Goal: Task Accomplishment & Management: Manage account settings

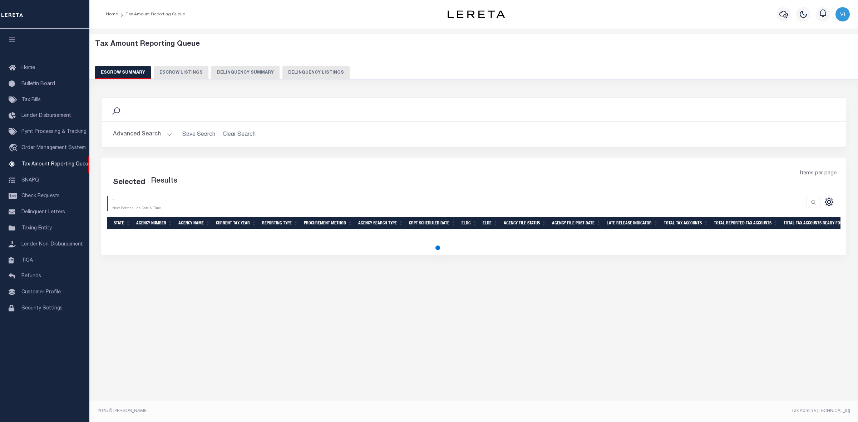
select select "100"
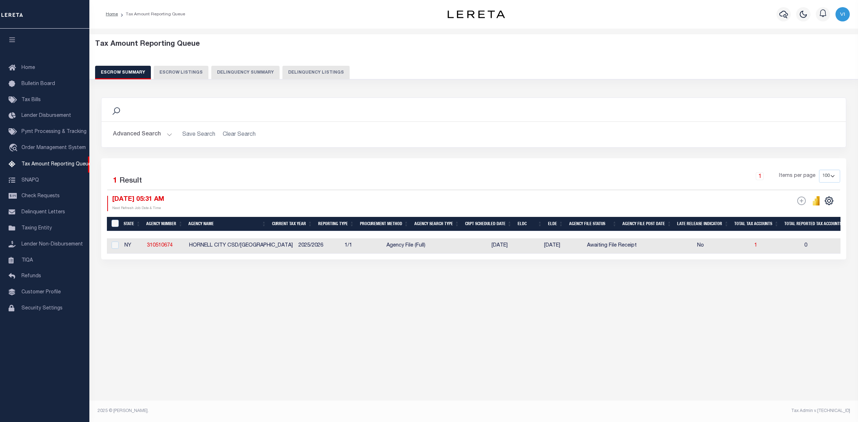
click at [167, 132] on button "Advanced Search" at bounding box center [142, 135] width 59 height 14
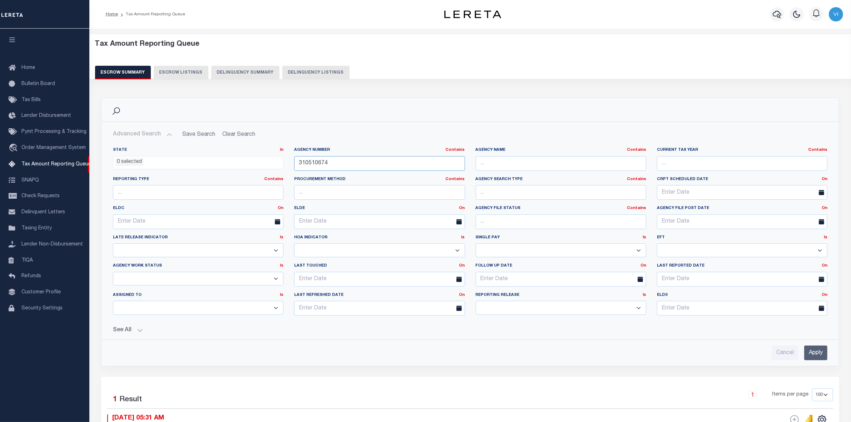
drag, startPoint x: 332, startPoint y: 165, endPoint x: 284, endPoint y: 165, distance: 47.6
click at [284, 165] on div "State In In AK AL AR AZ CA CO CT DC DE FL GA GU HI IA ID IL IN KS KY LA MA MD M…" at bounding box center [471, 234] width 726 height 174
paste input "290190210"
type input "290190210"
click at [813, 352] on input "Apply" at bounding box center [816, 353] width 23 height 15
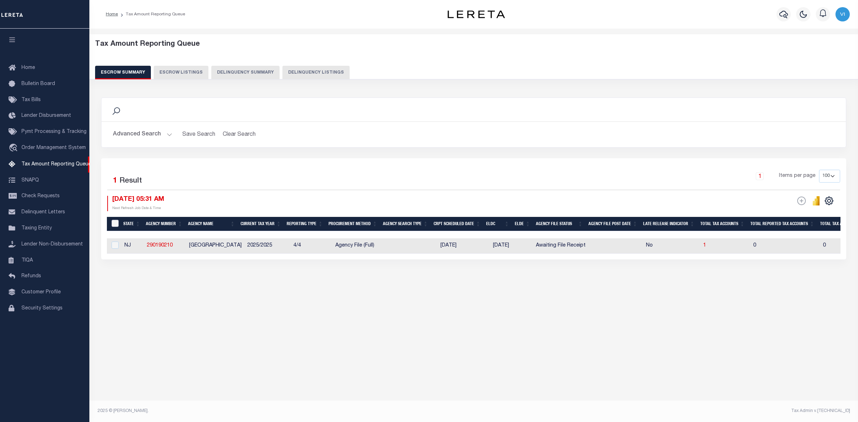
click at [114, 224] on input "&nbsp;" at bounding box center [115, 223] width 7 height 7
checkbox input "true"
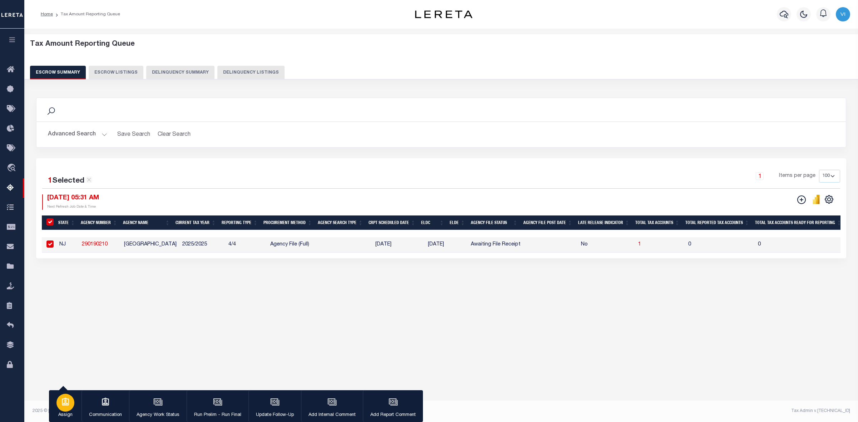
click at [63, 402] on icon "button" at bounding box center [65, 402] width 7 height 8
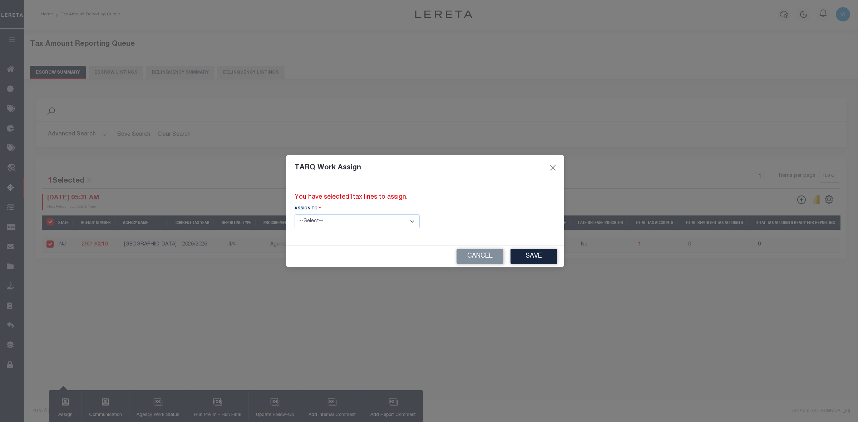
click at [378, 220] on select "--Select-- --Unassigned-- --Unassigned-- Abdul Muzain Adhikary Rinki Agustin Fe…" at bounding box center [357, 222] width 125 height 14
select select "Vinod Angoth"
click at [295, 215] on select "--Select-- --Unassigned-- --Unassigned-- Abdul Muzain Adhikary Rinki Agustin Fe…" at bounding box center [357, 222] width 125 height 14
click at [511, 258] on button "Save" at bounding box center [534, 256] width 46 height 15
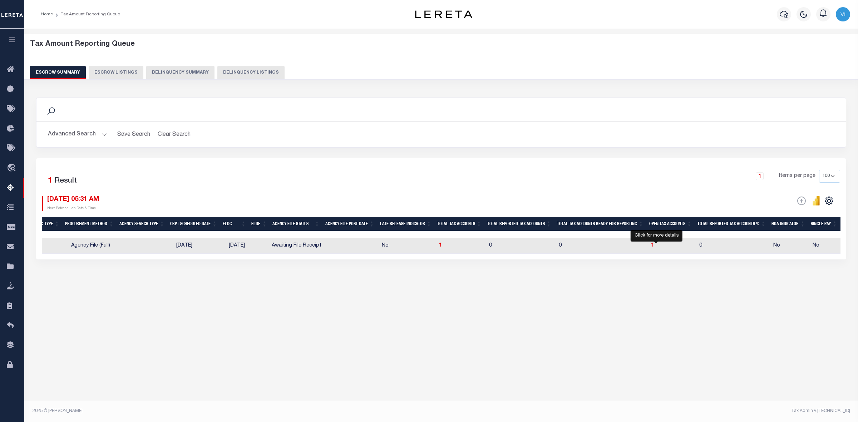
click at [654, 246] on span "1" at bounding box center [652, 245] width 3 height 5
select select "100"
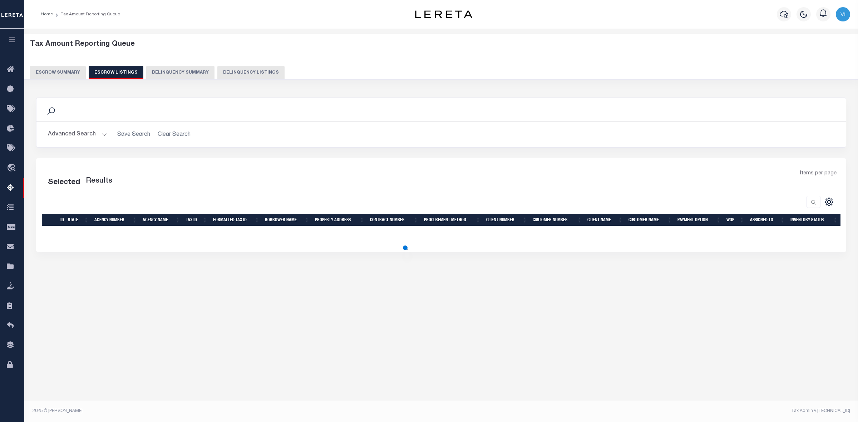
select select "100"
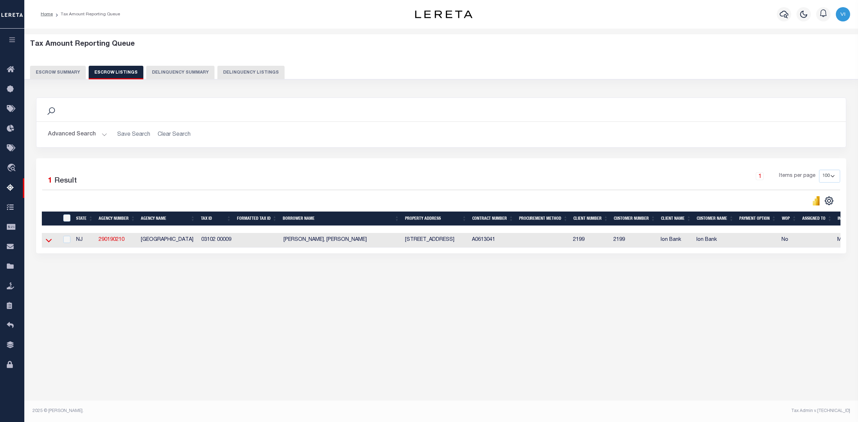
click at [49, 241] on icon at bounding box center [49, 241] width 6 height 8
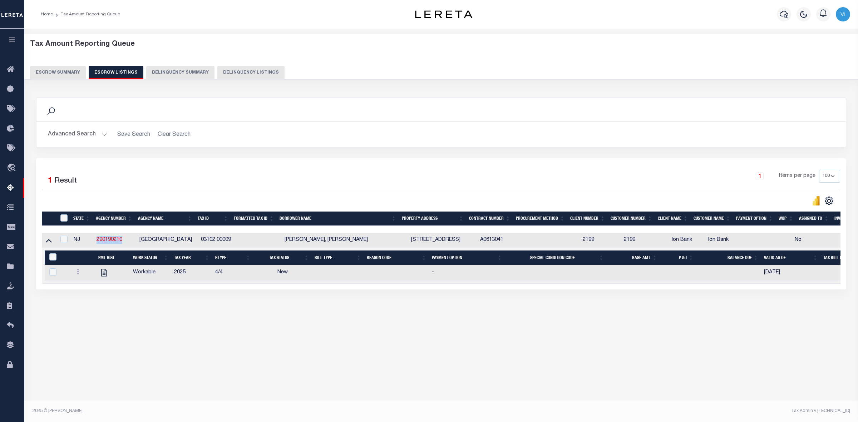
drag, startPoint x: 124, startPoint y: 242, endPoint x: 95, endPoint y: 243, distance: 29.4
click at [95, 243] on td "290190210" at bounding box center [115, 240] width 43 height 15
checkbox input "true"
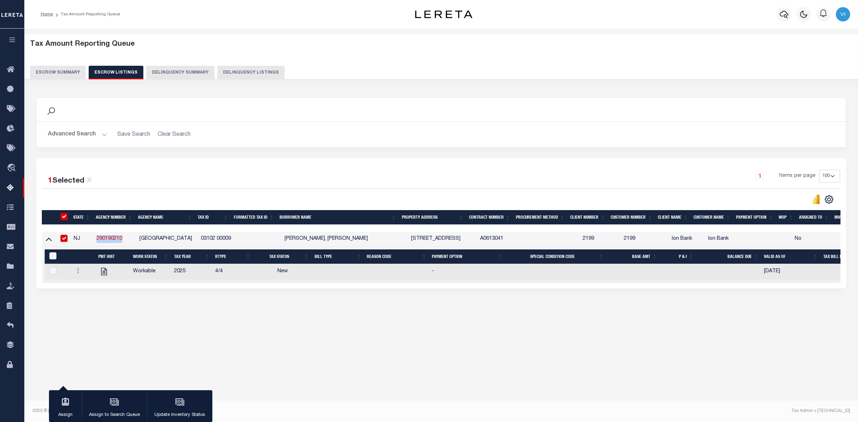
copy link "290190210"
click at [176, 195] on div at bounding box center [241, 200] width 399 height 10
click at [45, 72] on button "Escrow Summary" at bounding box center [58, 73] width 56 height 14
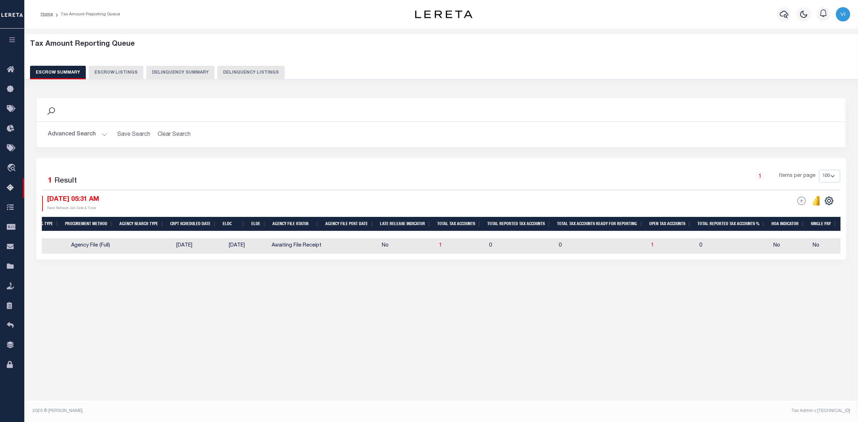
click at [99, 134] on button "Advanced Search" at bounding box center [77, 135] width 59 height 14
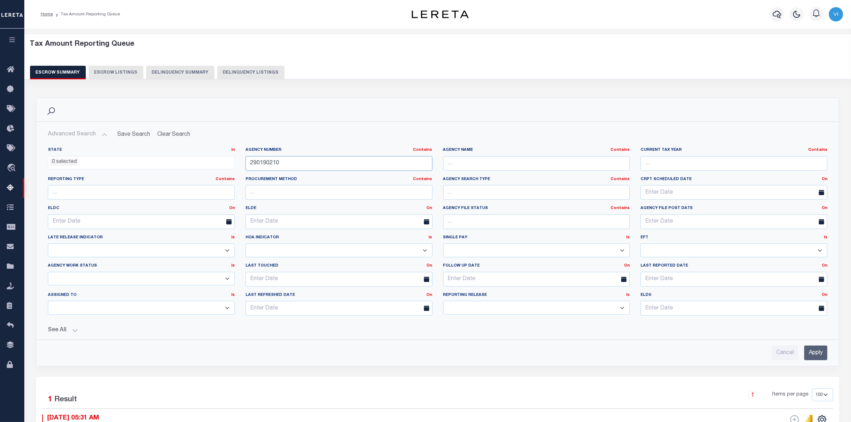
drag, startPoint x: 272, startPoint y: 161, endPoint x: 234, endPoint y: 163, distance: 38.0
click at [234, 163] on div "State In In AK AL AR AZ CA CO CT DC DE FL GA GU HI IA ID IL IN KS KY LA MA MD M…" at bounding box center [438, 234] width 791 height 174
paste input "417"
type input "290141710"
click at [812, 354] on input "Apply" at bounding box center [816, 353] width 23 height 15
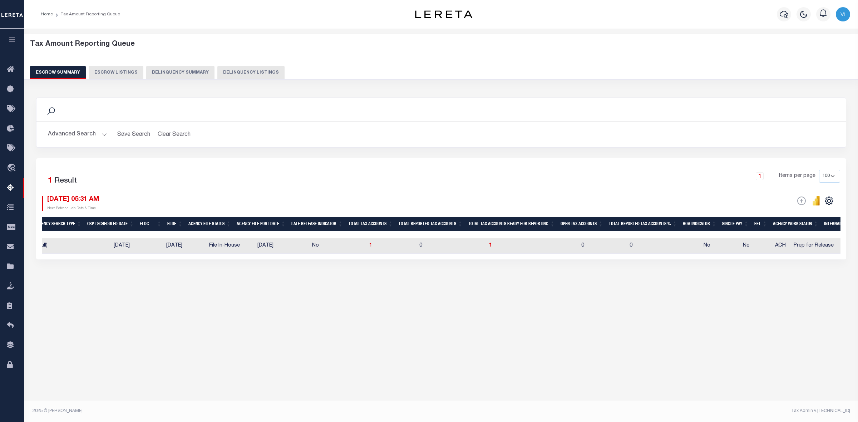
scroll to position [0, 325]
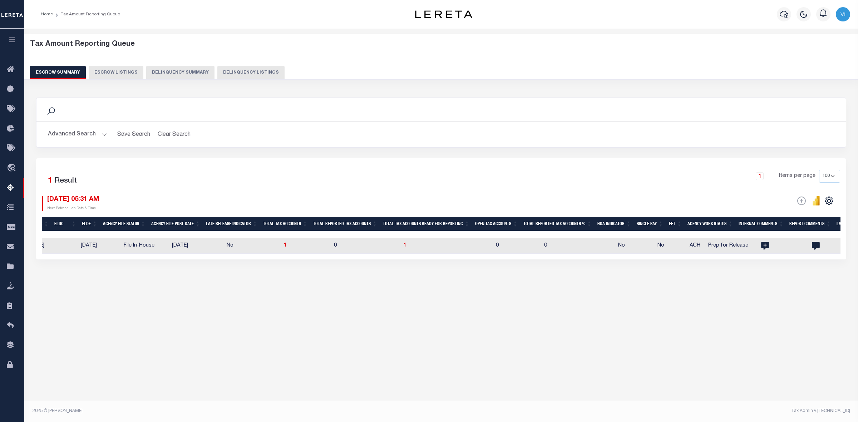
click at [493, 247] on td "0" at bounding box center [517, 246] width 48 height 15
checkbox input "true"
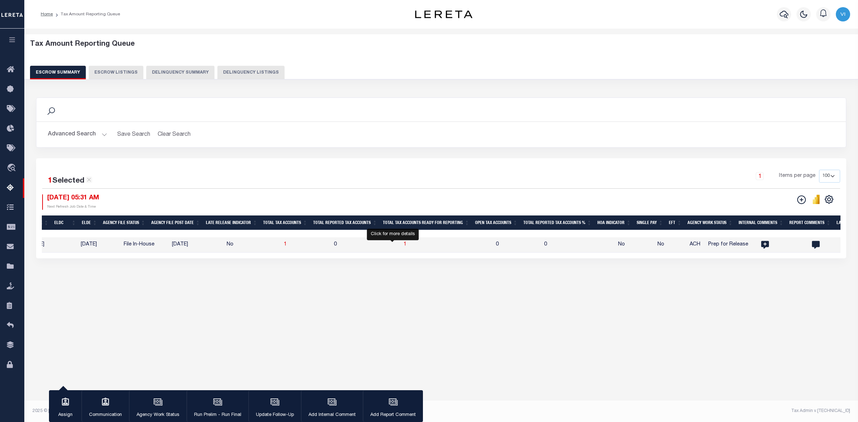
click at [404, 246] on span "1" at bounding box center [405, 244] width 3 height 5
select select "100"
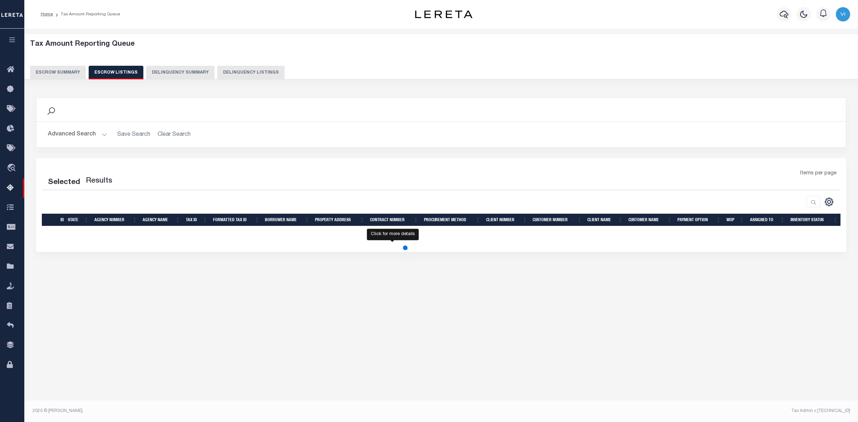
select select "100"
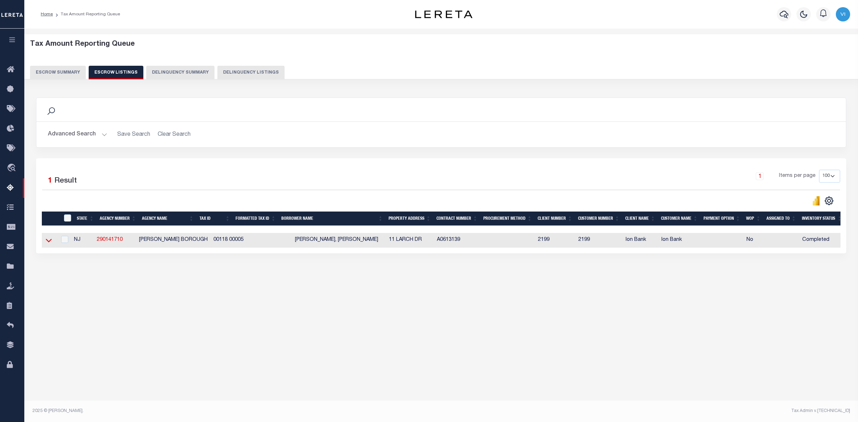
click at [46, 242] on icon at bounding box center [49, 241] width 6 height 4
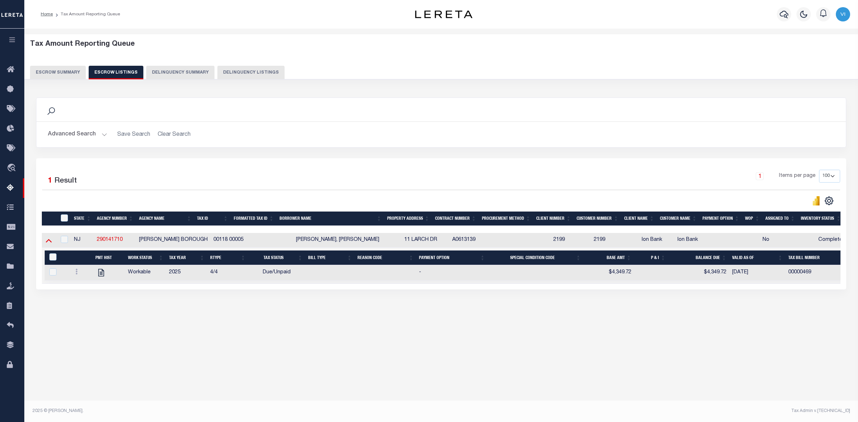
click at [48, 242] on icon at bounding box center [49, 241] width 6 height 4
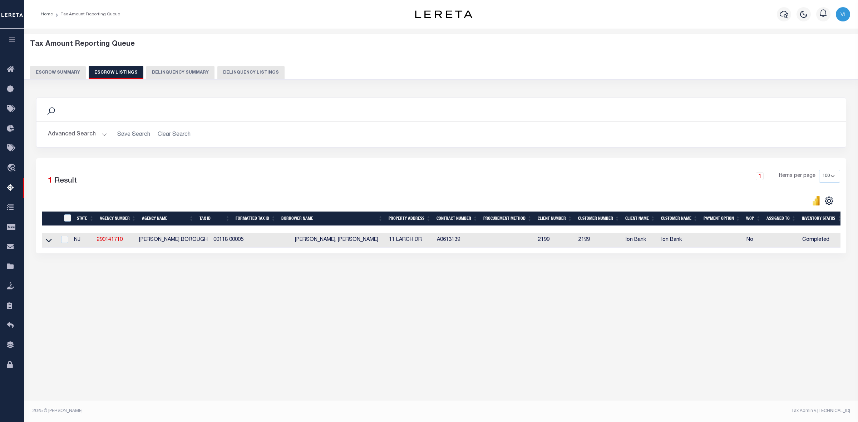
click at [40, 70] on button "Escrow Summary" at bounding box center [58, 73] width 56 height 14
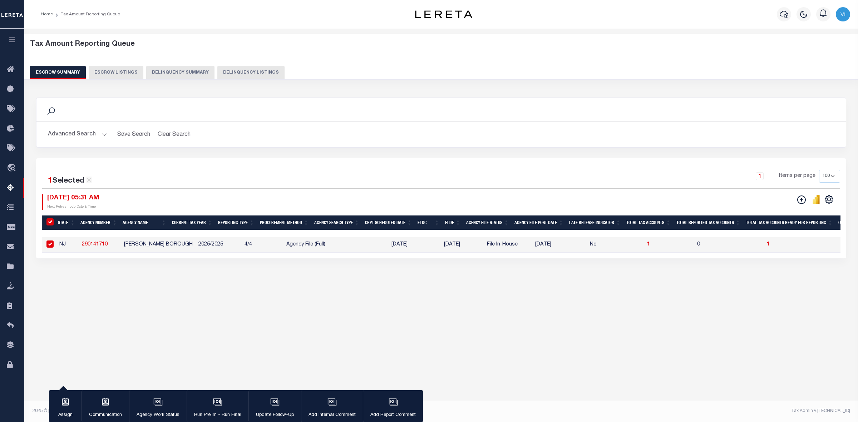
scroll to position [0, 0]
click at [103, 132] on button "Advanced Search" at bounding box center [77, 135] width 59 height 14
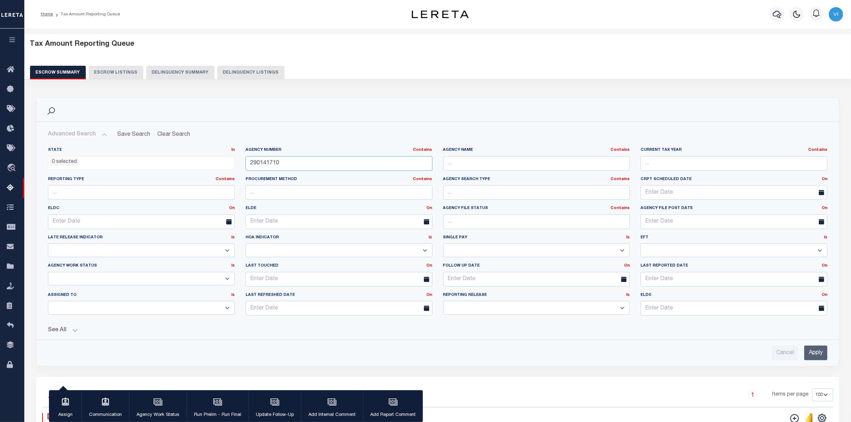
drag, startPoint x: 282, startPoint y: 164, endPoint x: 224, endPoint y: 160, distance: 58.4
click at [224, 160] on div "State In In AK AL AR AZ CA CO CT DC DE FL GA GU HI IA ID IL IN KS KY LA MA MD M…" at bounding box center [438, 234] width 791 height 174
paste input "010106"
type input "290010106"
click at [812, 354] on input "Apply" at bounding box center [816, 353] width 23 height 15
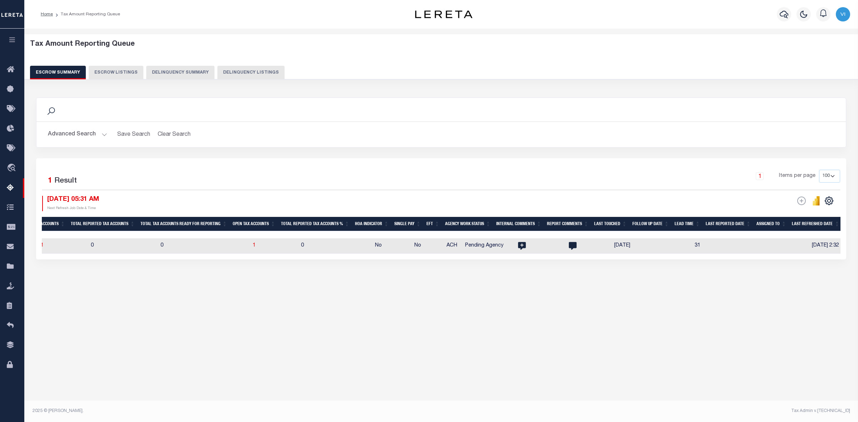
scroll to position [0, 463]
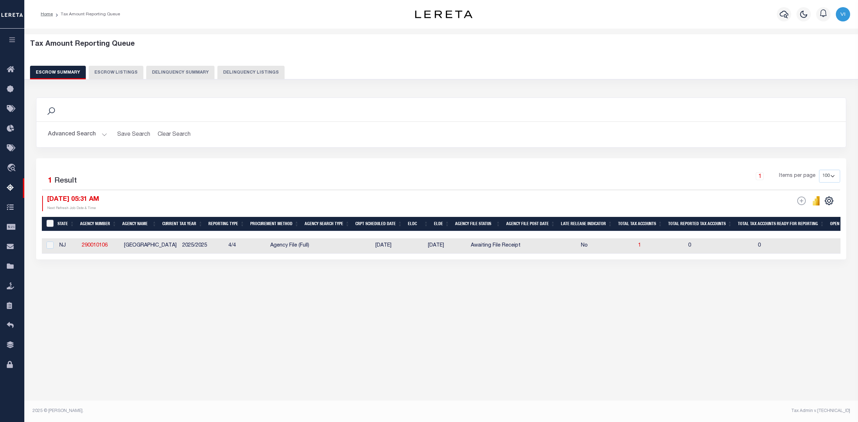
click at [49, 223] on input "&nbsp;" at bounding box center [49, 223] width 7 height 7
checkbox input "true"
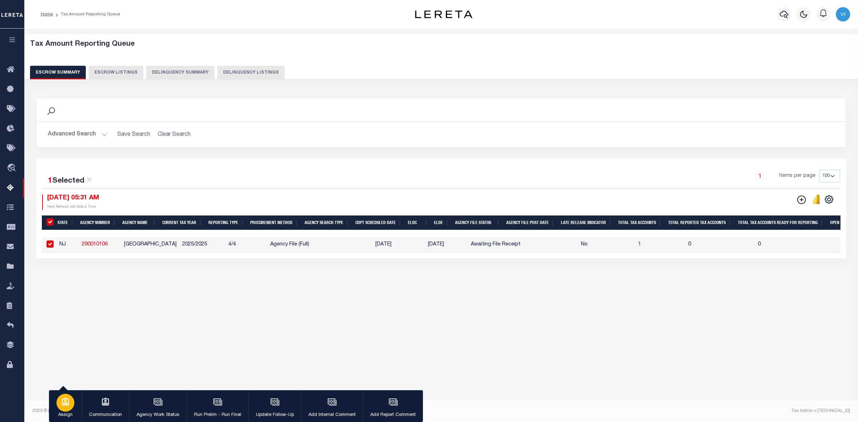
click at [65, 404] on icon "button" at bounding box center [65, 402] width 7 height 8
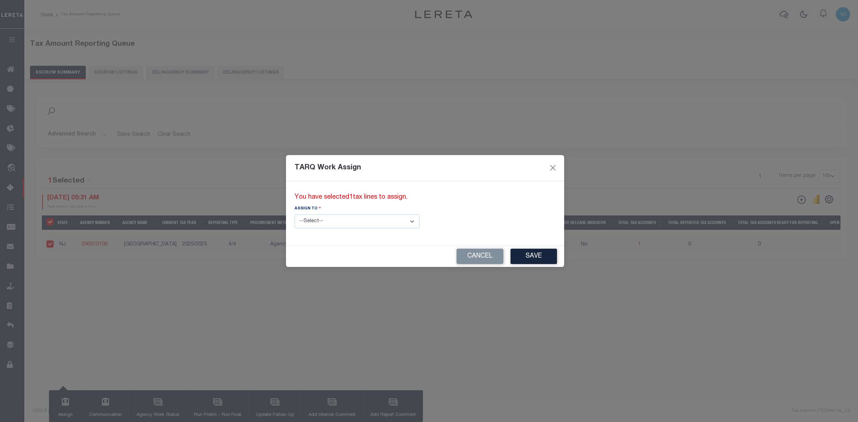
click at [383, 222] on select "--Select-- --Unassigned-- --Unassigned-- Abdul Muzain Adhikary Rinki Agustin Fe…" at bounding box center [357, 222] width 125 height 14
select select "Vinod Angoth"
click at [295, 215] on select "--Select-- --Unassigned-- --Unassigned-- Abdul Muzain Adhikary Rinki Agustin Fe…" at bounding box center [357, 222] width 125 height 14
click at [511, 256] on button "Save" at bounding box center [534, 256] width 46 height 15
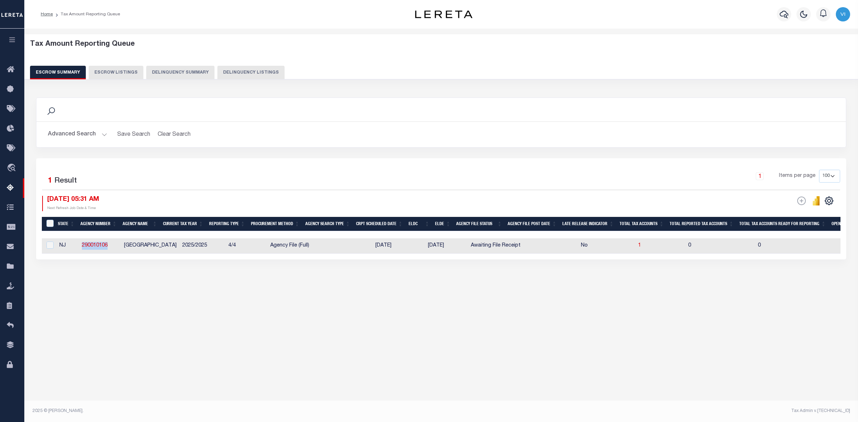
drag, startPoint x: 108, startPoint y: 247, endPoint x: 79, endPoint y: 247, distance: 29.0
click at [79, 247] on td "290010106" at bounding box center [100, 246] width 42 height 15
checkbox input "true"
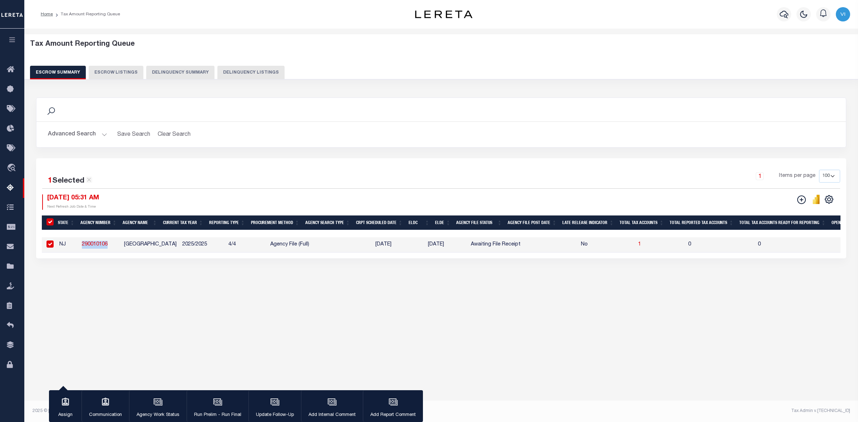
copy link "290010106"
click at [111, 280] on div "Search Advanced Search Save Search Clear Search EscrowSummaryGridWrapper_dynami…" at bounding box center [441, 185] width 820 height 190
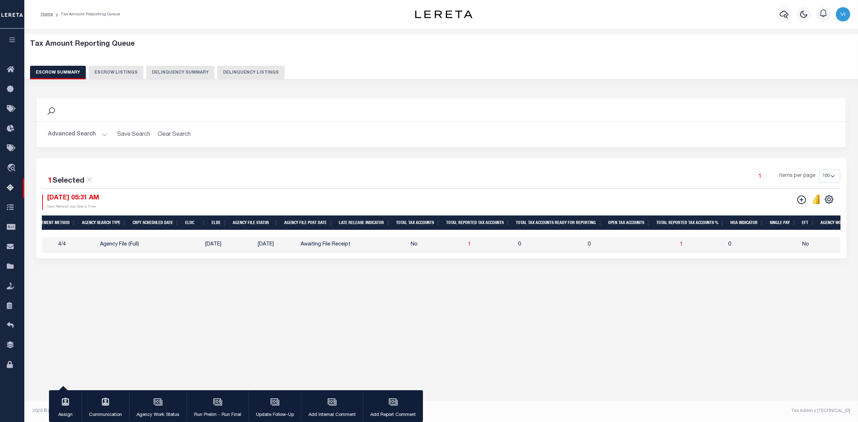
scroll to position [0, 223]
click at [627, 245] on span "1" at bounding box center [628, 244] width 3 height 5
select select "100"
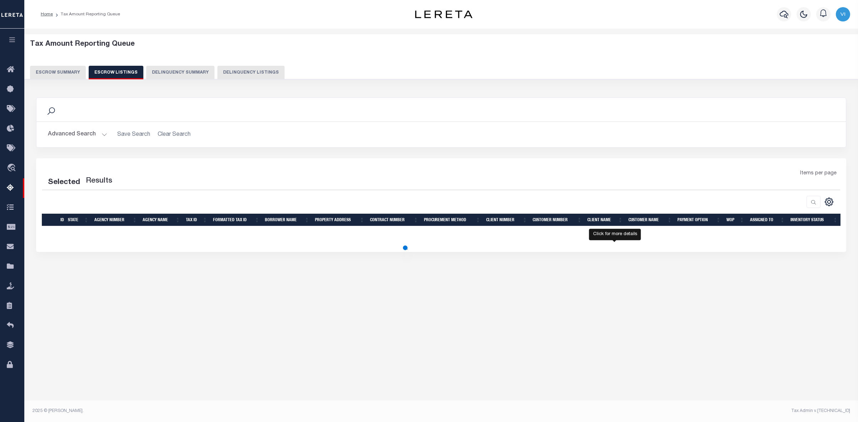
select select "100"
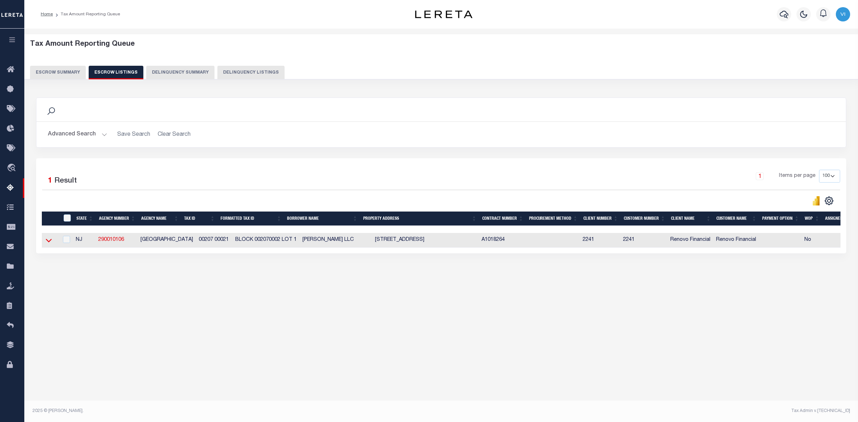
click at [51, 242] on icon at bounding box center [49, 241] width 6 height 4
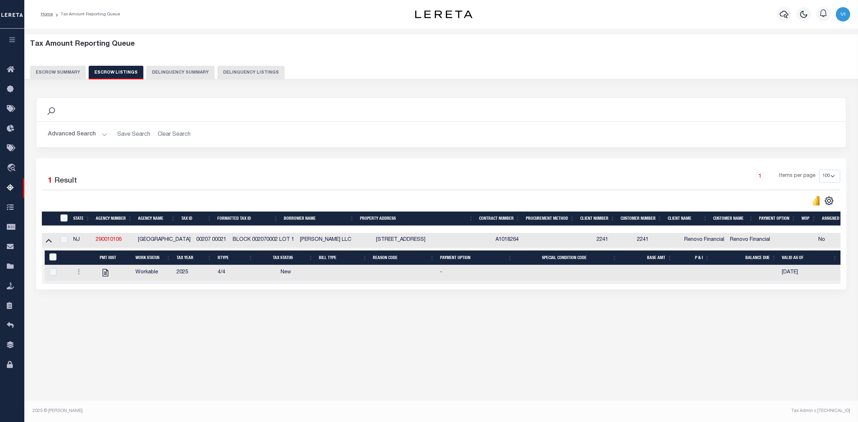
drag, startPoint x: 179, startPoint y: 241, endPoint x: 216, endPoint y: 242, distance: 37.2
click at [216, 242] on tr "NJ 290010106 ATLANTIC CITY 00207 00021 BLOCK 002070002 LOT 1 TIMOTHY TONCZYCZYN…" at bounding box center [482, 240] width 881 height 15
copy tr "00207 00021"
drag, startPoint x: 366, startPoint y: 242, endPoint x: 407, endPoint y: 244, distance: 40.8
click at [407, 244] on td "19 S KINGSTON AVE ATLANTIC CITY, NJ 08401" at bounding box center [432, 240] width 119 height 15
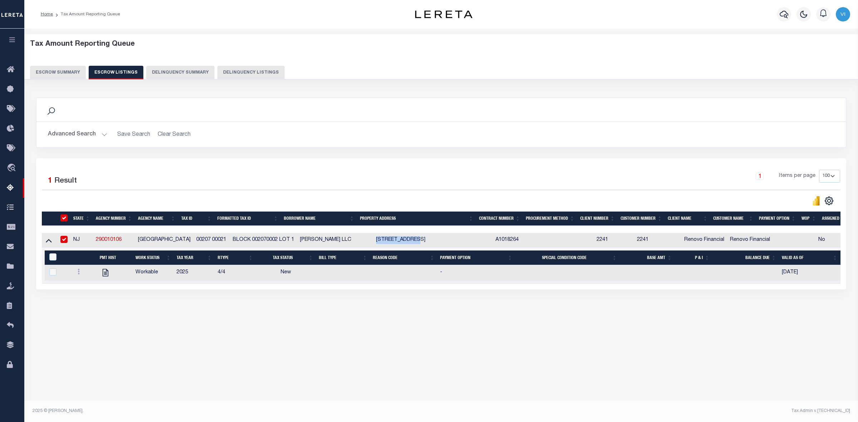
checkbox input "true"
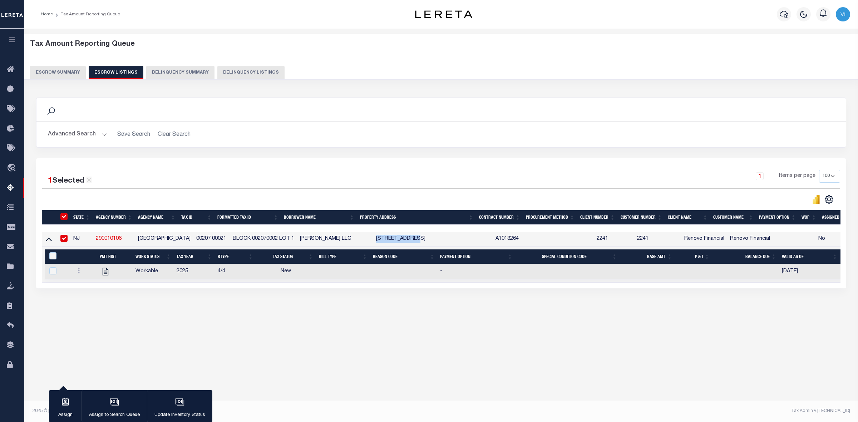
copy td "19 S KINGSTON"
click at [377, 310] on div "Search Advanced Search Save Search Clear Search In In AK AL AR AZ CA CO CT" at bounding box center [441, 200] width 820 height 220
click at [48, 241] on icon at bounding box center [49, 239] width 6 height 8
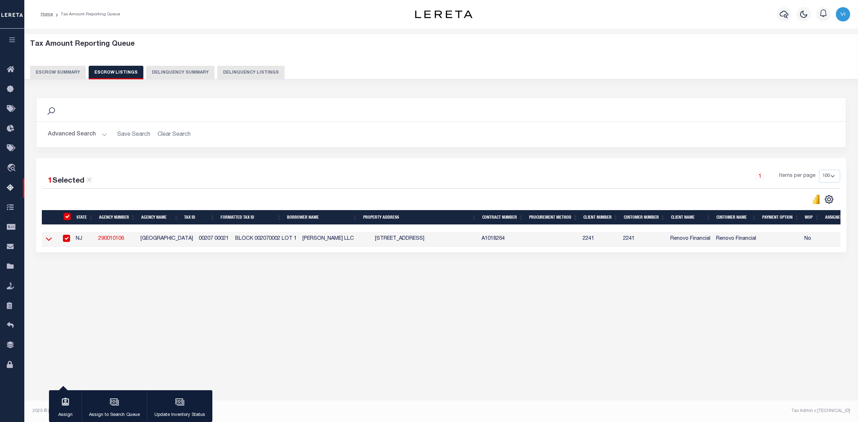
click at [48, 241] on icon at bounding box center [49, 239] width 6 height 8
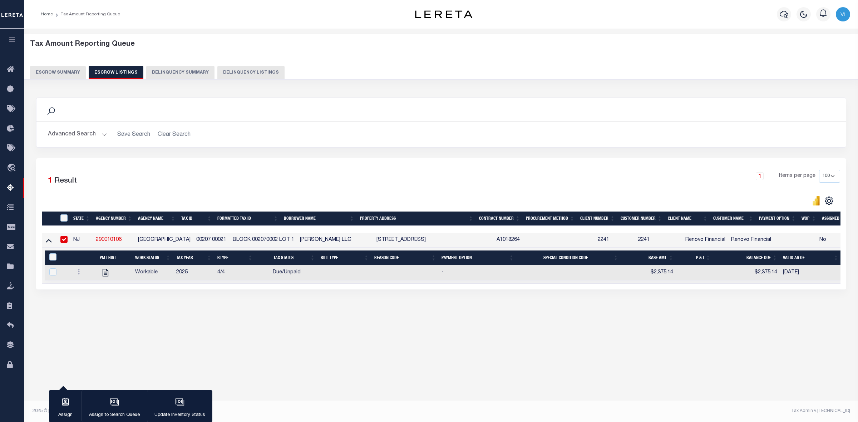
click at [48, 241] on icon at bounding box center [49, 241] width 6 height 8
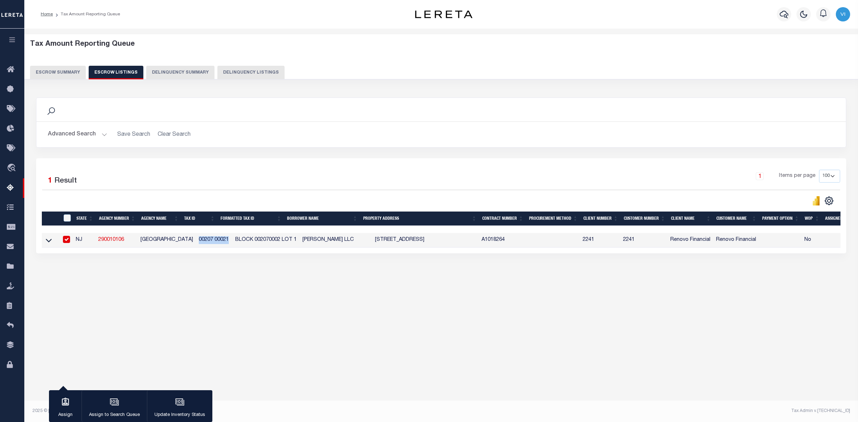
drag, startPoint x: 181, startPoint y: 242, endPoint x: 214, endPoint y: 242, distance: 32.5
click at [214, 242] on td "00207 00021" at bounding box center [214, 240] width 36 height 15
checkbox input "false"
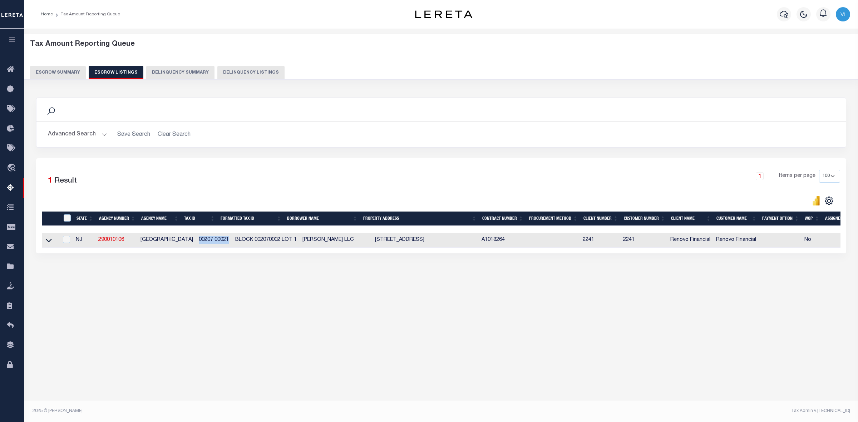
copy td "00207 00021"
click at [201, 286] on div "Tax Amount Reporting Queue Escrow Summary Escrow Listings In" at bounding box center [441, 166] width 830 height 261
drag, startPoint x: 137, startPoint y: 241, endPoint x: 178, endPoint y: 240, distance: 41.1
click at [178, 240] on tr "NJ 290010106 ATLANTIC CITY 00207 00021 BLOCK 002070002 LOT 1 TIMOTHY TONCZYCZYN…" at bounding box center [475, 240] width 867 height 15
copy tr "[GEOGRAPHIC_DATA]"
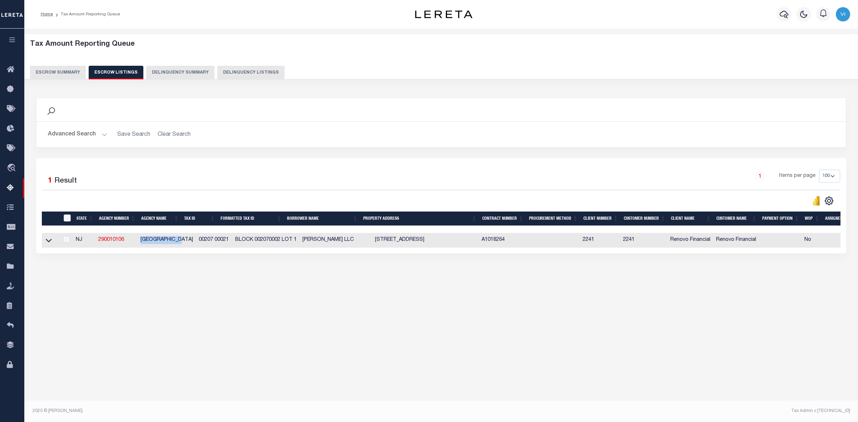
click at [67, 217] on input "ID" at bounding box center [67, 218] width 7 height 7
checkbox input "true"
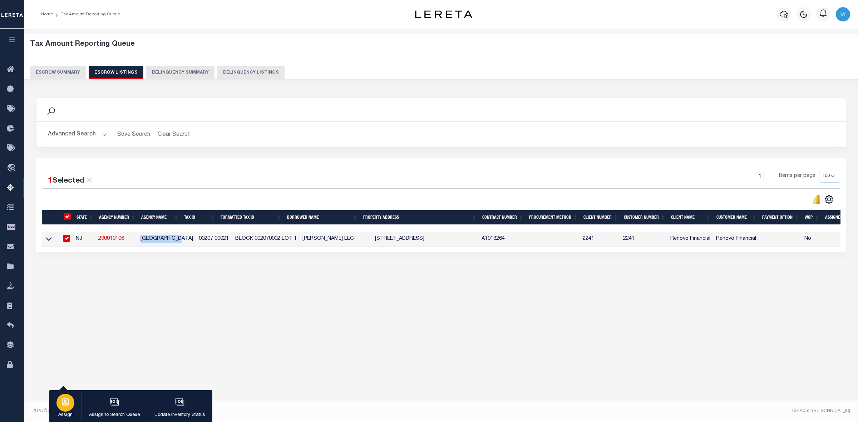
click at [66, 406] on icon "button" at bounding box center [65, 402] width 7 height 8
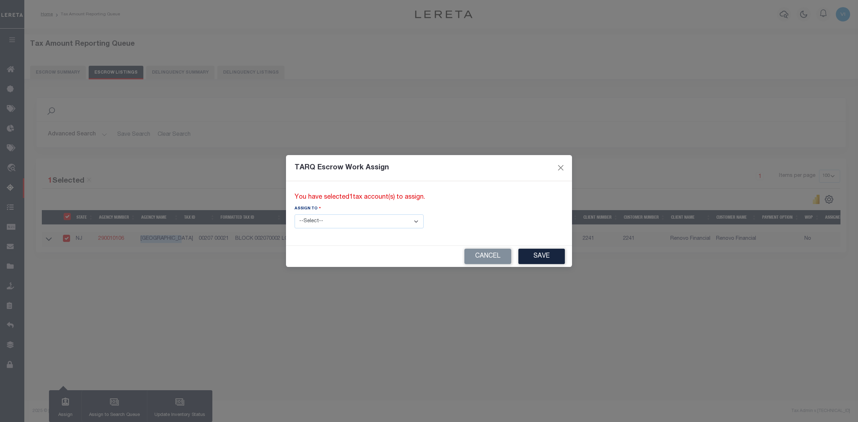
click at [389, 222] on select "--Select-- --Unassigned-- --Unassigned-- Abdul Muzain Adhikary Rinki Agustin Fe…" at bounding box center [359, 222] width 129 height 14
select select "Vinod Angoth"
click at [295, 215] on select "--Select-- --Unassigned-- --Unassigned-- Abdul Muzain Adhikary Rinki Agustin Fe…" at bounding box center [359, 222] width 129 height 14
click at [518, 261] on button "Save" at bounding box center [541, 256] width 46 height 15
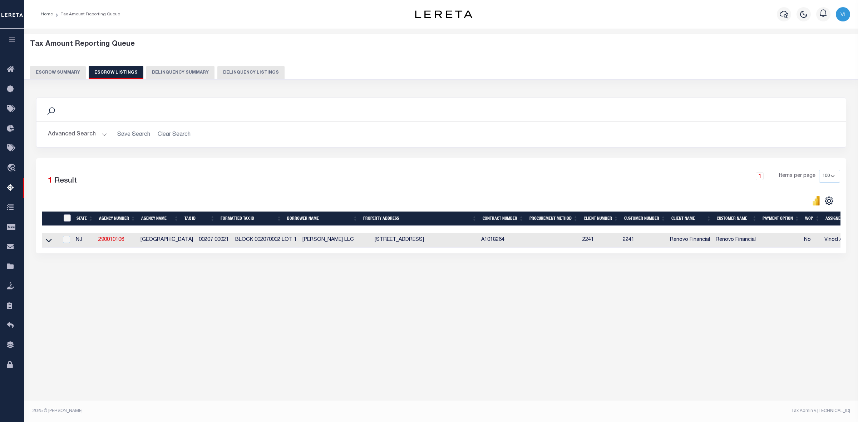
click at [65, 219] on input "ID" at bounding box center [67, 218] width 7 height 7
checkbox input "true"
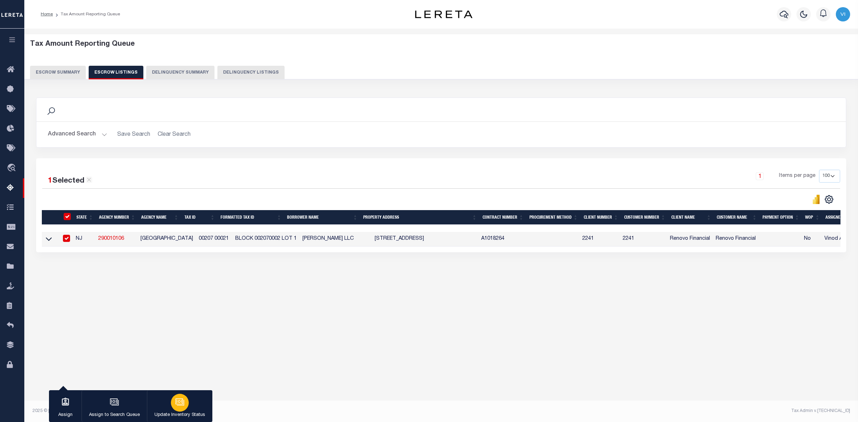
click at [177, 404] on icon "button" at bounding box center [179, 402] width 9 height 9
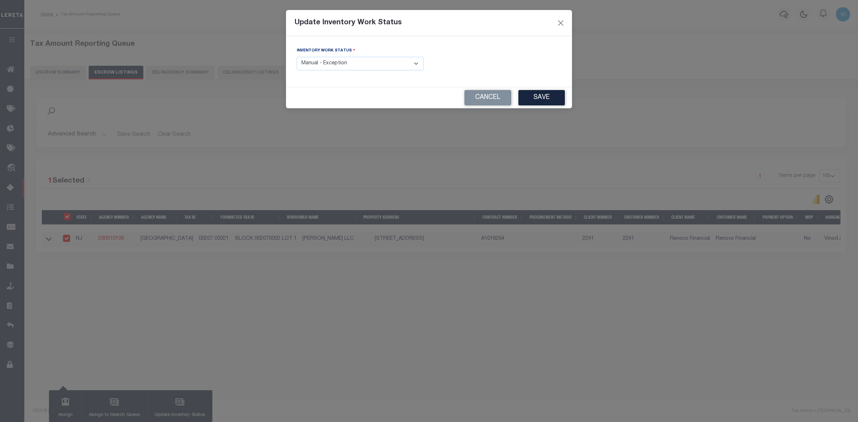
click at [412, 63] on select "- Select Inventory Status - Manual - Exception Pended - Awaiting Search Late Ad…" at bounding box center [360, 64] width 127 height 14
select select "4"
click at [297, 57] on select "- Select Inventory Status - Manual - Exception Pended - Awaiting Search Late Ad…" at bounding box center [360, 64] width 127 height 14
click at [557, 95] on button "Save" at bounding box center [541, 97] width 46 height 15
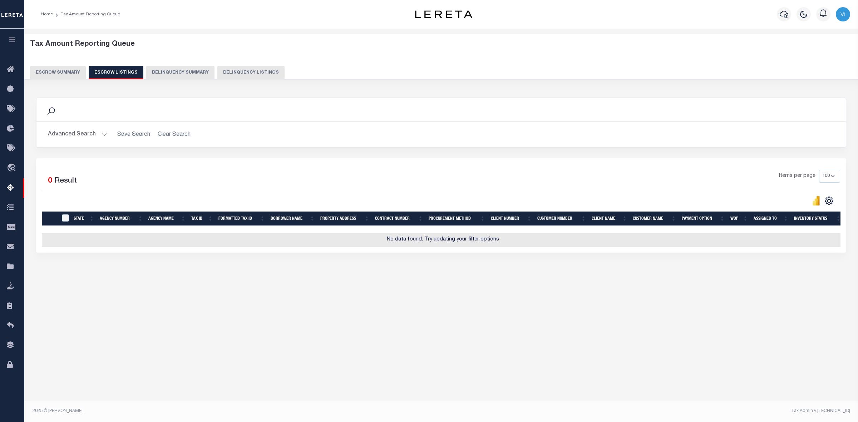
click at [54, 70] on button "Escrow Summary" at bounding box center [58, 73] width 56 height 14
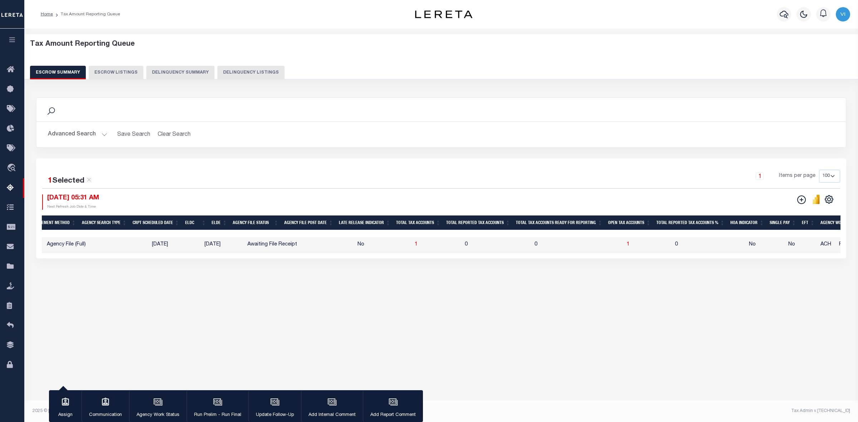
scroll to position [0, 0]
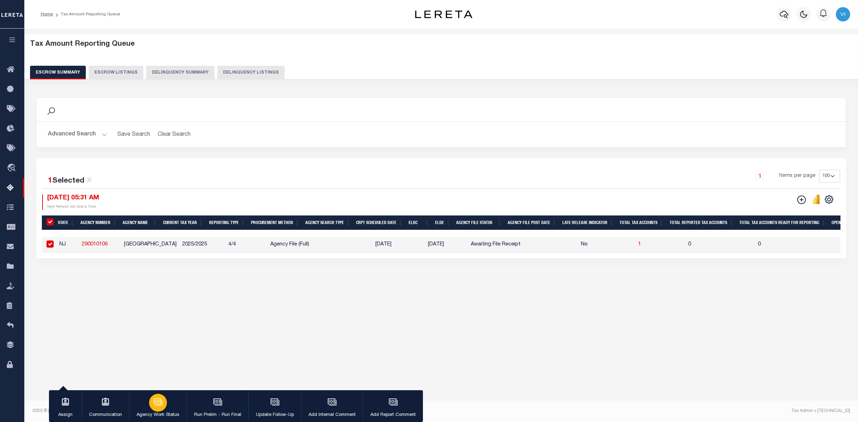
click at [158, 404] on icon "button" at bounding box center [158, 402] width 8 height 6
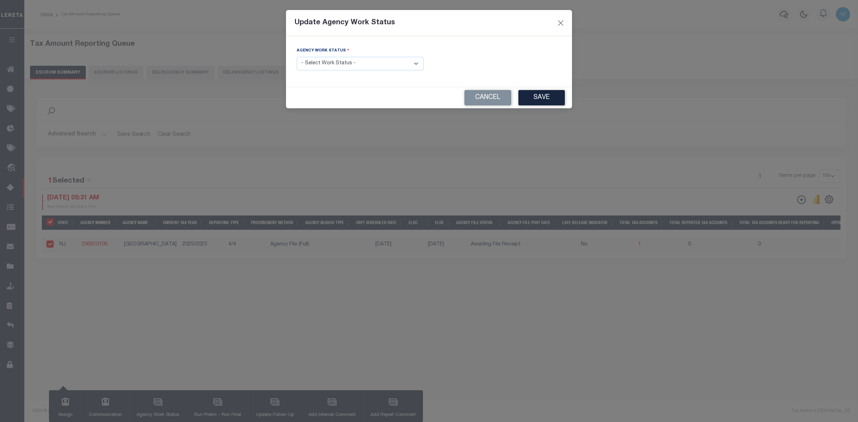
click at [407, 65] on select "- Select Work Status - New In Progress Pending Agency Follow-up Pending QC Read…" at bounding box center [360, 64] width 127 height 14
select select "7"
click at [297, 57] on select "- Select Work Status - New In Progress Pending Agency Follow-up Pending QC Read…" at bounding box center [360, 64] width 127 height 14
click at [538, 101] on button "Save" at bounding box center [541, 97] width 46 height 15
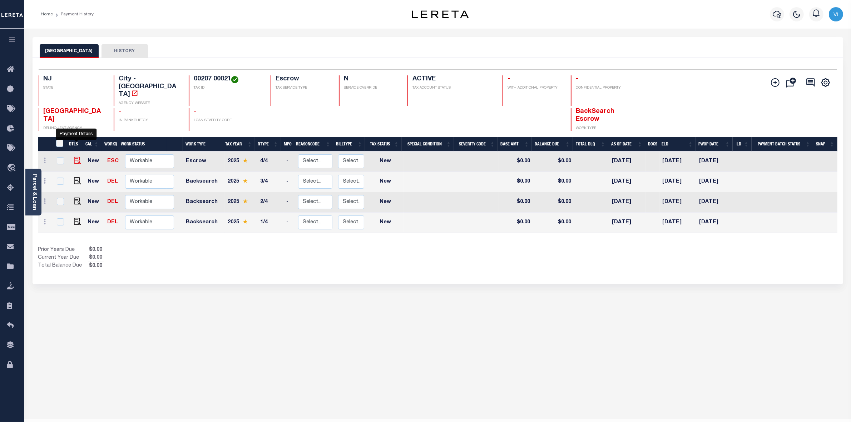
click at [75, 157] on img "" at bounding box center [77, 160] width 7 height 7
checkbox input "true"
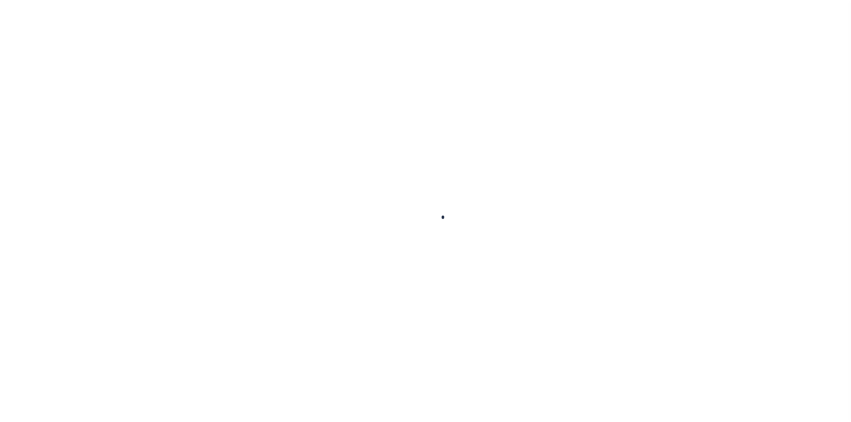
checkbox input "false"
type input "09/20/2025"
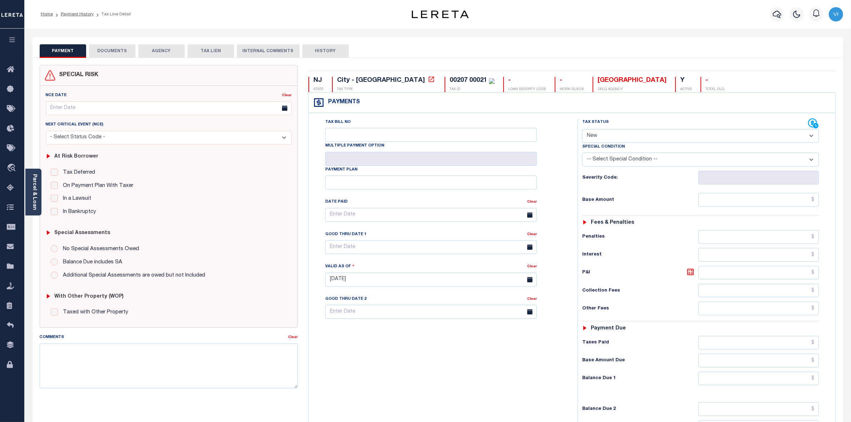
click at [808, 137] on select "- Select Status Code - Open Due/Unpaid Paid Incomplete No Tax Due Internal Refu…" at bounding box center [700, 136] width 237 height 14
select select "DUE"
click at [582, 130] on select "- Select Status Code - Open Due/Unpaid Paid Incomplete No Tax Due Internal Refu…" at bounding box center [700, 136] width 237 height 14
type input "[DATE]"
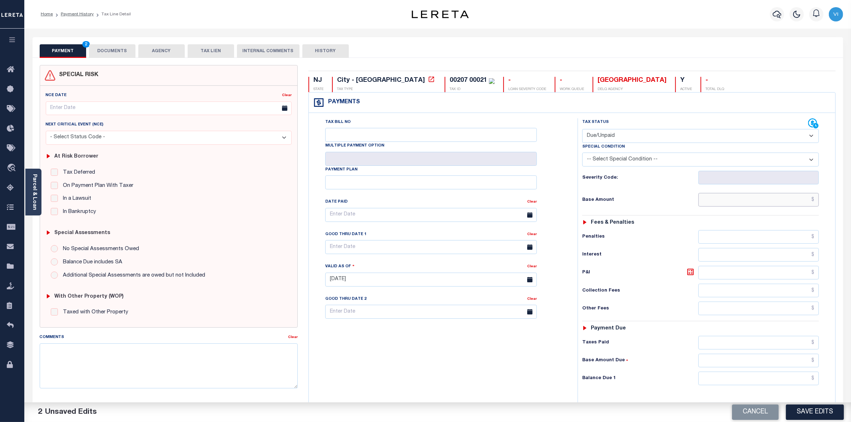
click at [802, 203] on input "text" at bounding box center [759, 200] width 121 height 14
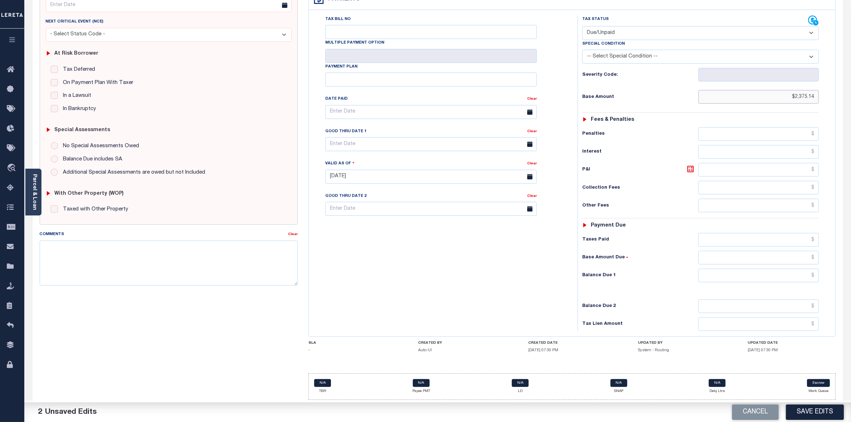
type input "$2,375.14"
click at [807, 274] on input "text" at bounding box center [759, 276] width 121 height 14
type input "$2,375.14"
click at [812, 412] on button "Save Edits" at bounding box center [815, 412] width 58 height 15
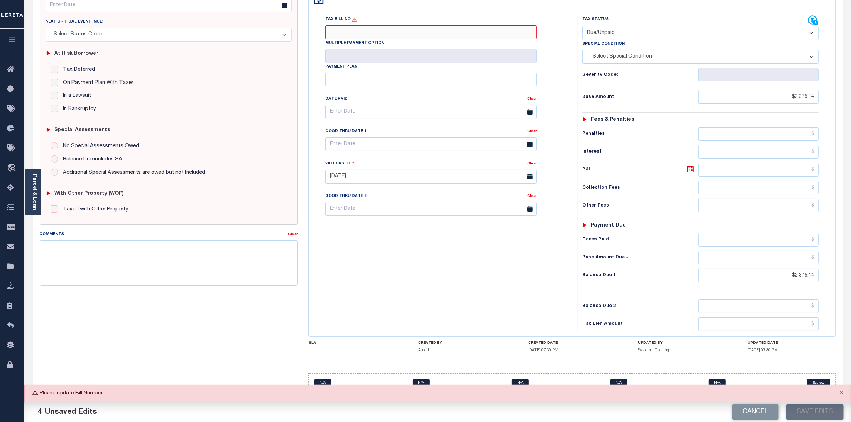
click at [444, 25] on input "Tax Bill No" at bounding box center [431, 32] width 212 height 14
type input "N/A"
click at [820, 413] on button "Save Edits" at bounding box center [815, 412] width 58 height 15
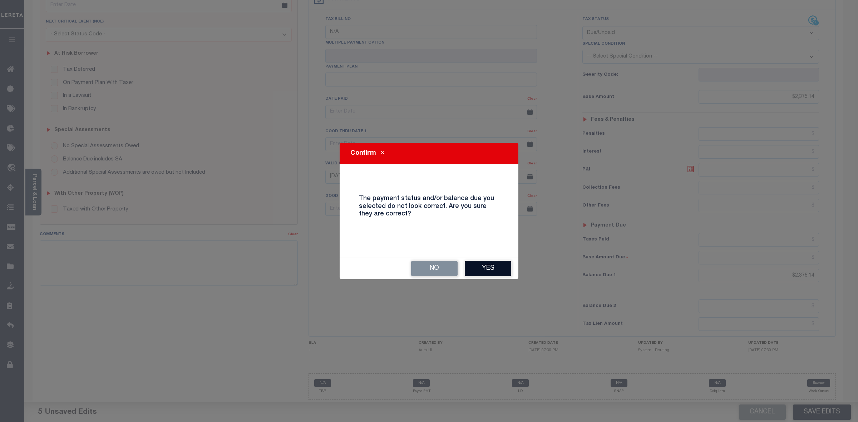
click at [490, 265] on button "Yes" at bounding box center [488, 268] width 46 height 15
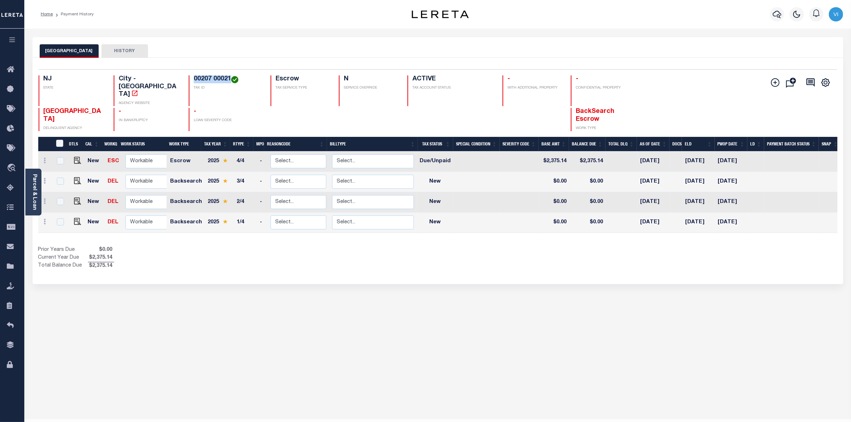
drag, startPoint x: 227, startPoint y: 79, endPoint x: 191, endPoint y: 79, distance: 36.5
click at [194, 79] on h4 "00207 00021" at bounding box center [228, 79] width 68 height 8
copy h4 "00207 00021"
click at [75, 157] on img "" at bounding box center [77, 160] width 7 height 7
checkbox input "true"
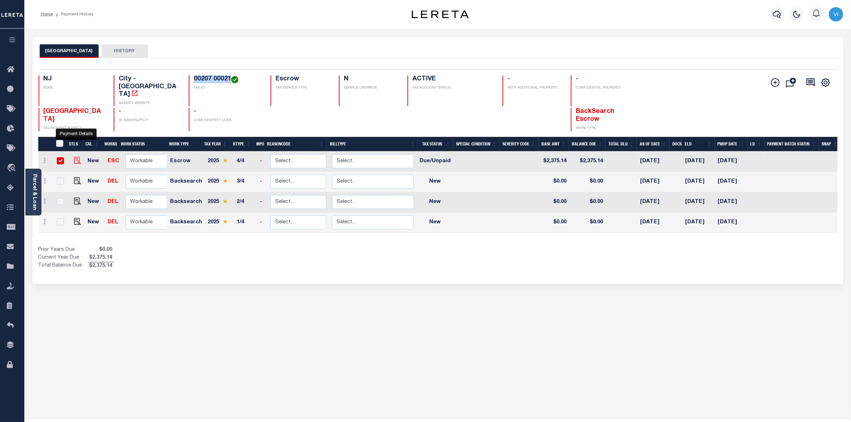
checkbox input "true"
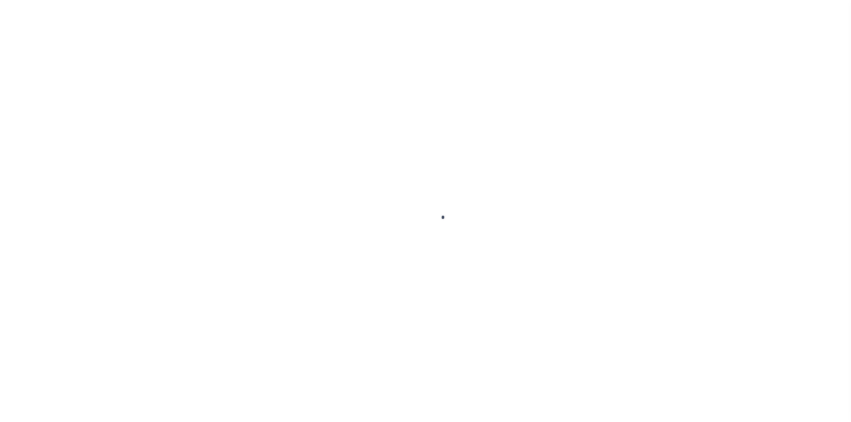
select select "DUE"
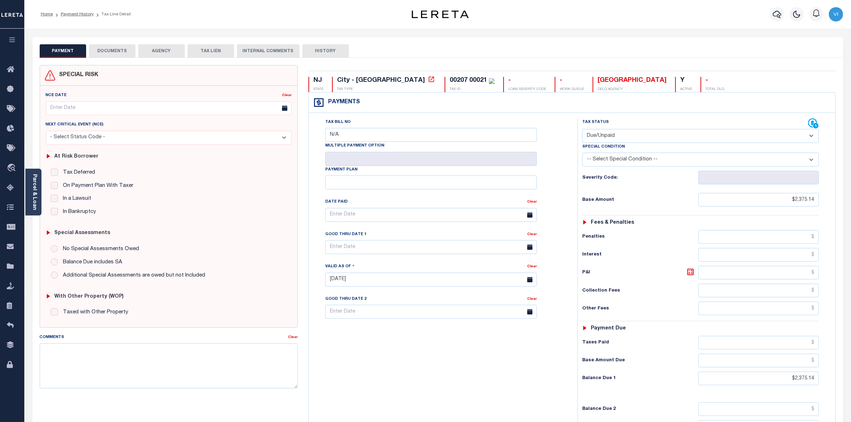
click at [112, 52] on button "DOCUMENTS" at bounding box center [112, 51] width 46 height 14
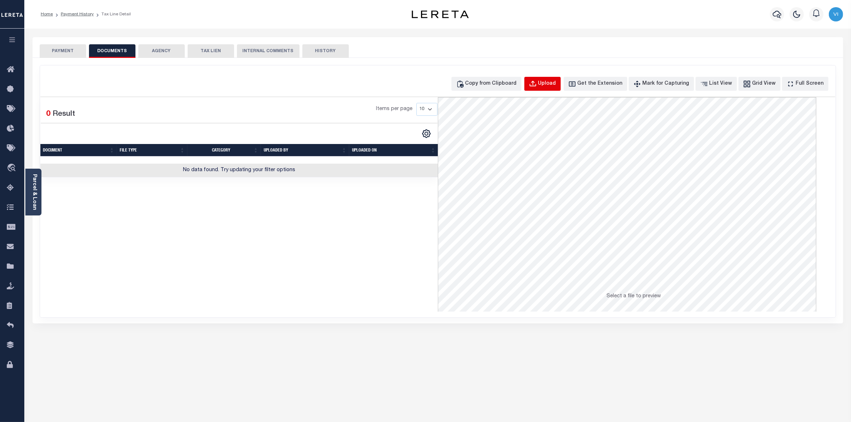
click at [556, 85] on div "Upload" at bounding box center [548, 84] width 18 height 8
select select "POP"
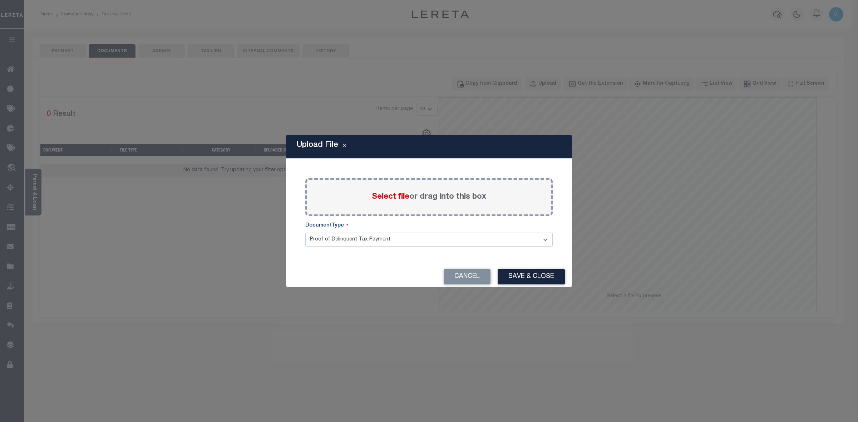
click at [393, 197] on span "Select file" at bounding box center [391, 197] width 38 height 8
click at [0, 0] on input "Select file or drag into this box" at bounding box center [0, 0] width 0 height 0
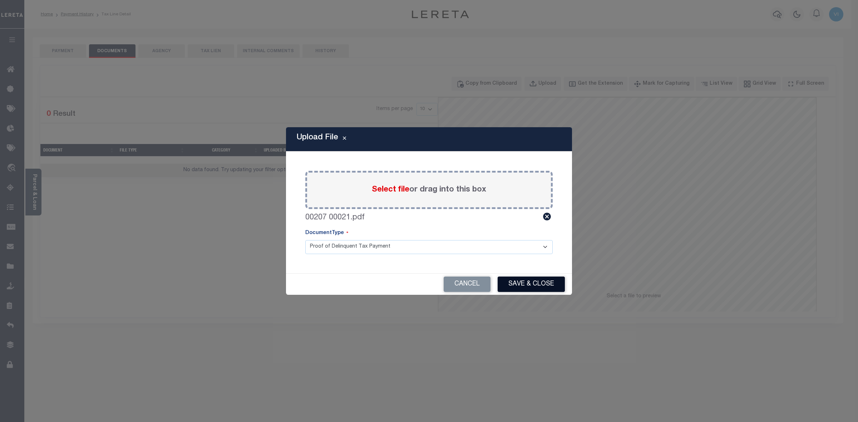
click at [534, 286] on button "Save & Close" at bounding box center [531, 284] width 67 height 15
